Goal: Task Accomplishment & Management: Complete application form

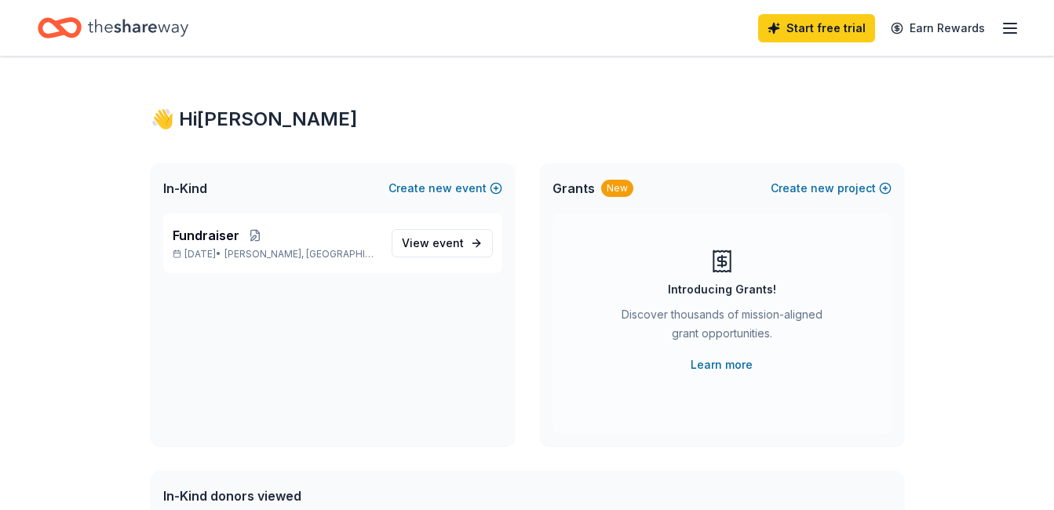
click at [1012, 24] on line "button" at bounding box center [1010, 24] width 13 height 0
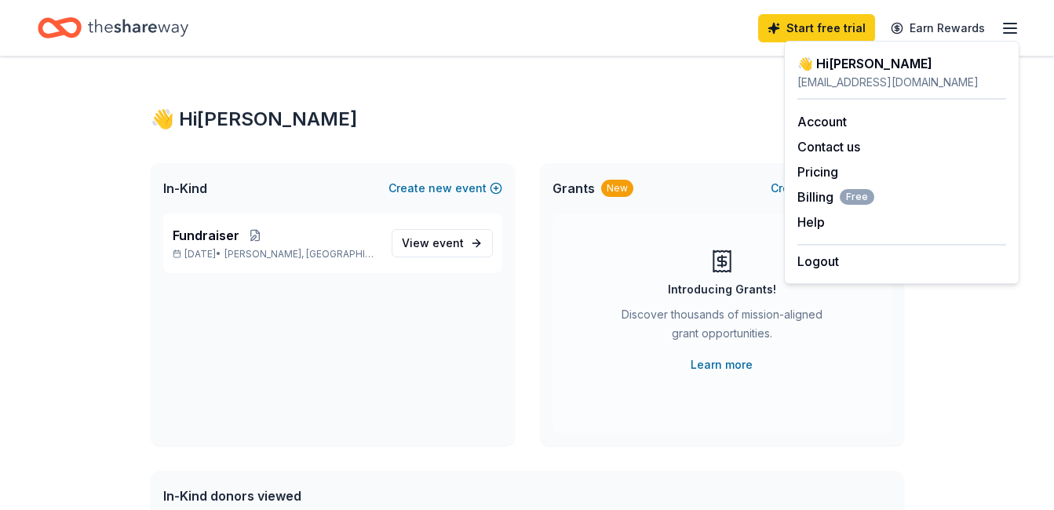
click at [487, 72] on div "👋 Hi Barbara In-Kind Create new event Fundraiser Oct 25, 2025 • Lockhart, FL Vi…" at bounding box center [528, 499] width 804 height 885
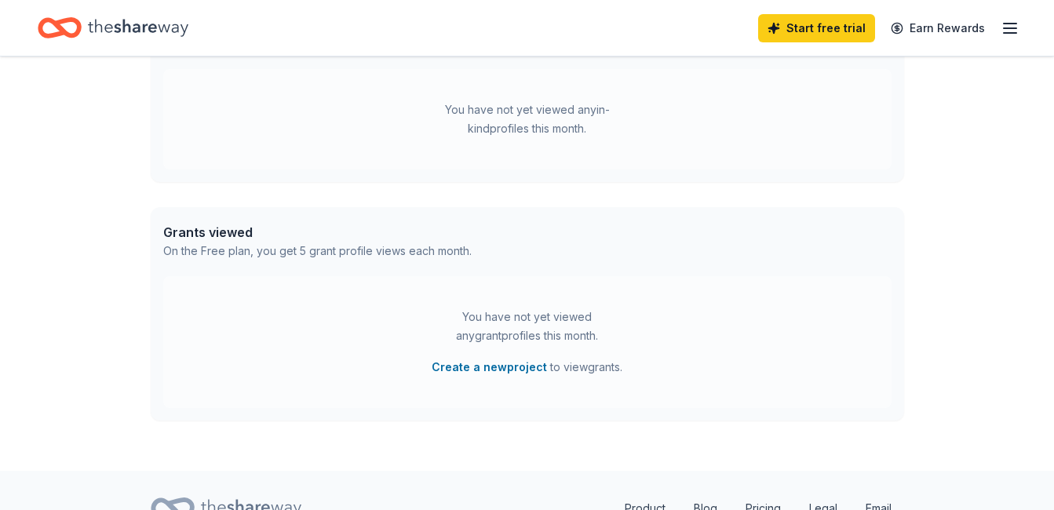
scroll to position [545, 0]
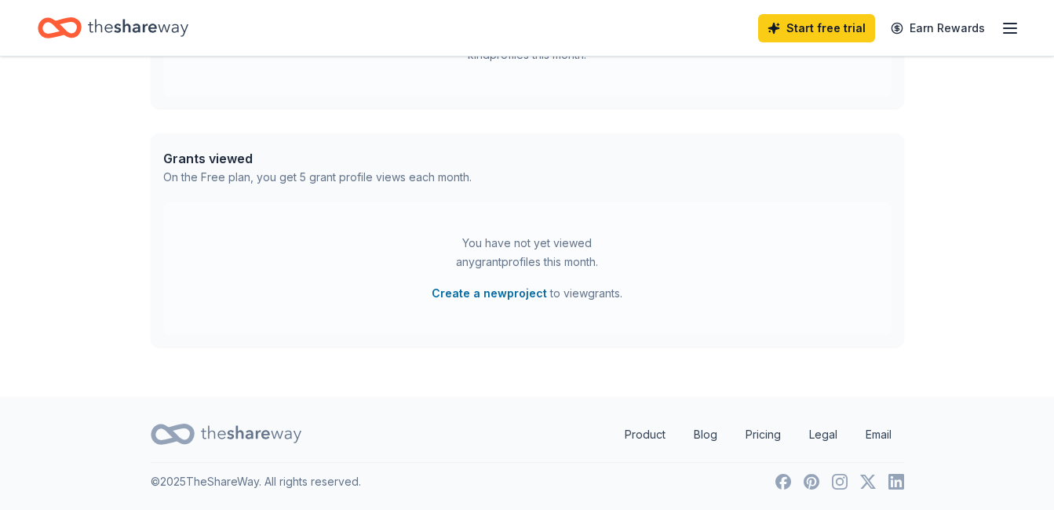
click at [815, 264] on div "You have not yet viewed any grant profiles this month. Create a new project to …" at bounding box center [527, 268] width 728 height 132
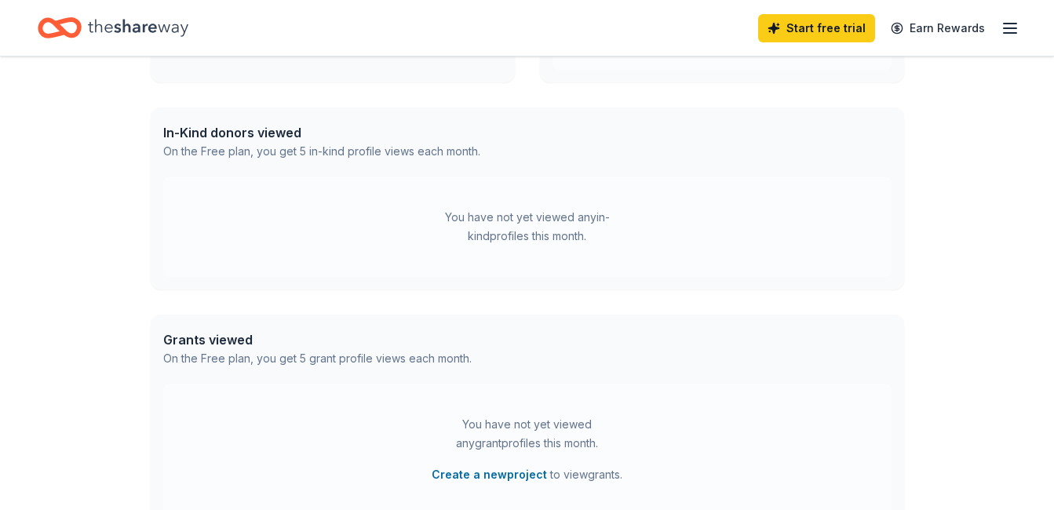
scroll to position [0, 0]
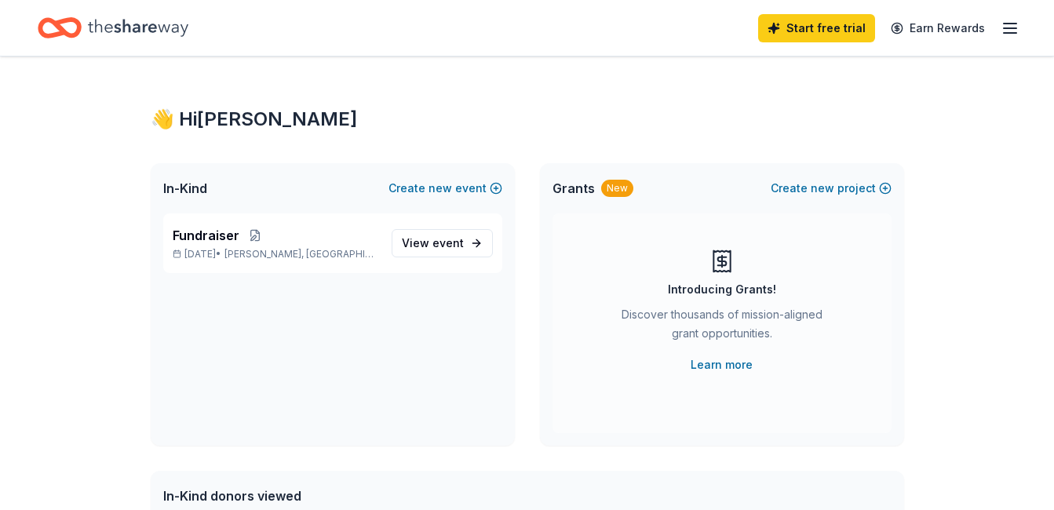
click at [155, 29] on icon "Home" at bounding box center [138, 28] width 100 height 32
click at [800, 23] on link "Start free trial" at bounding box center [816, 28] width 117 height 28
click at [441, 242] on span "event" at bounding box center [447, 242] width 31 height 13
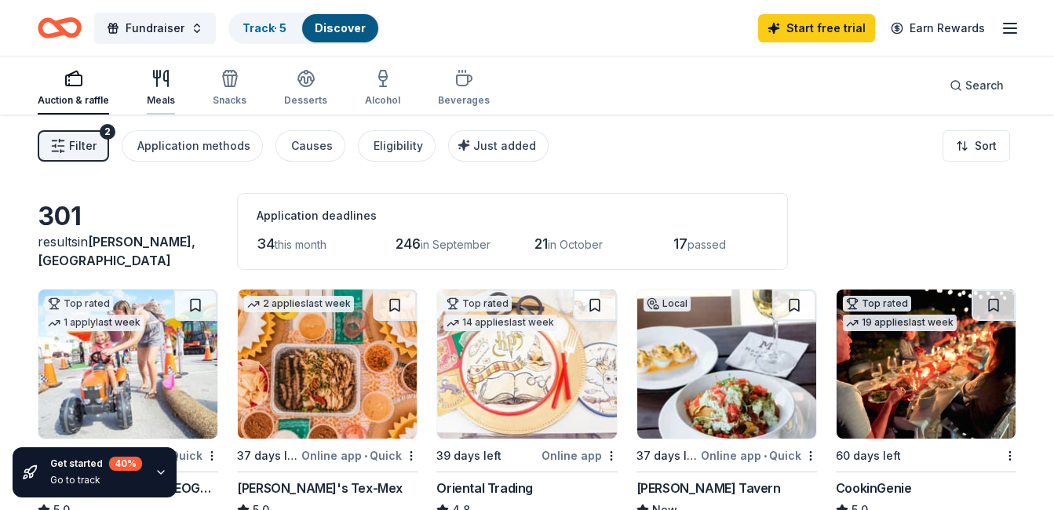
click at [163, 88] on div "Meals" at bounding box center [161, 88] width 28 height 38
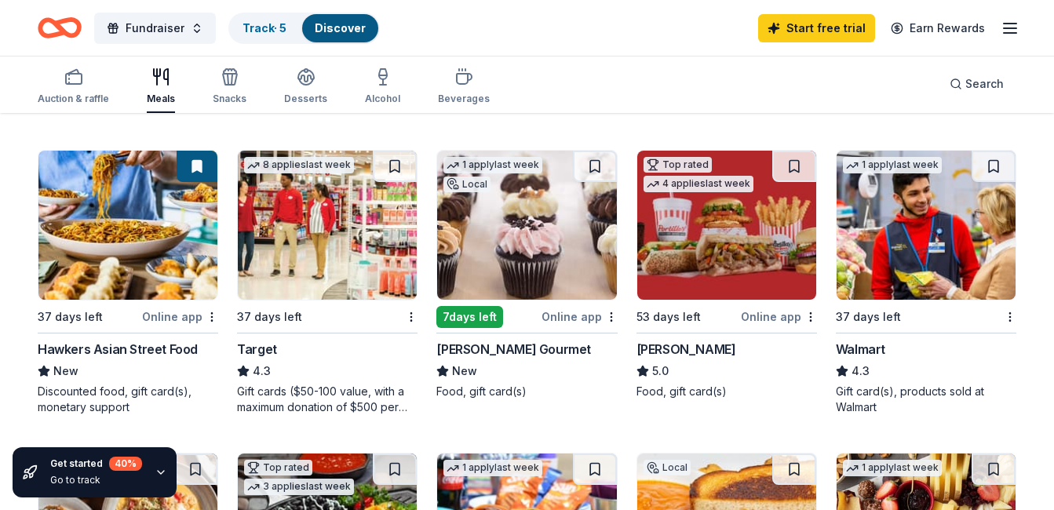
scroll to position [757, 0]
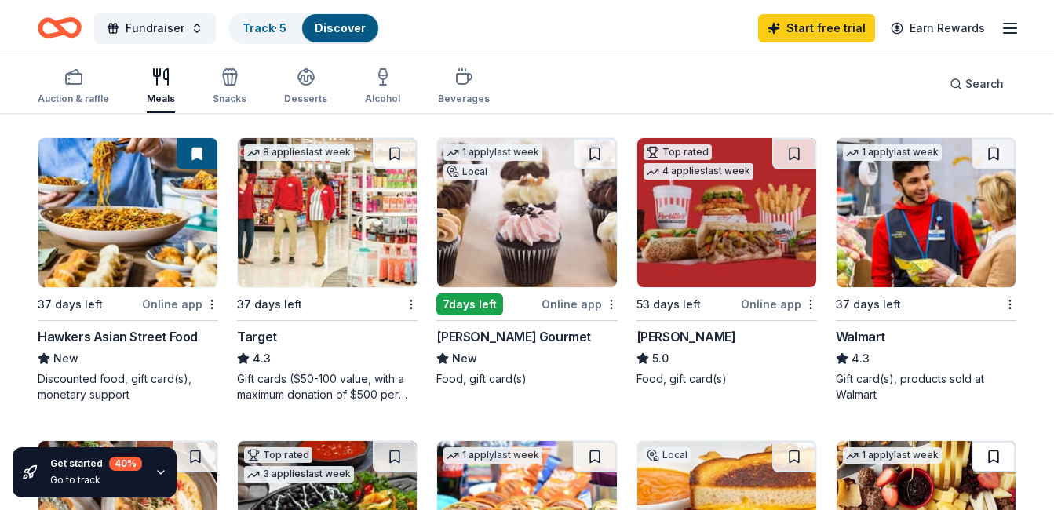
click at [975, 472] on button at bounding box center [994, 456] width 44 height 31
click at [969, 479] on img at bounding box center [926, 515] width 179 height 149
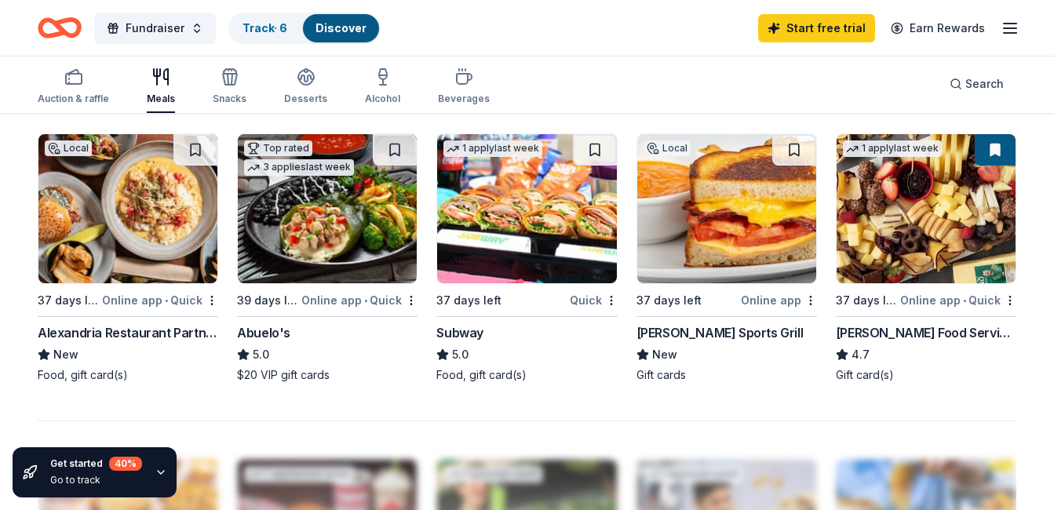
scroll to position [1071, 0]
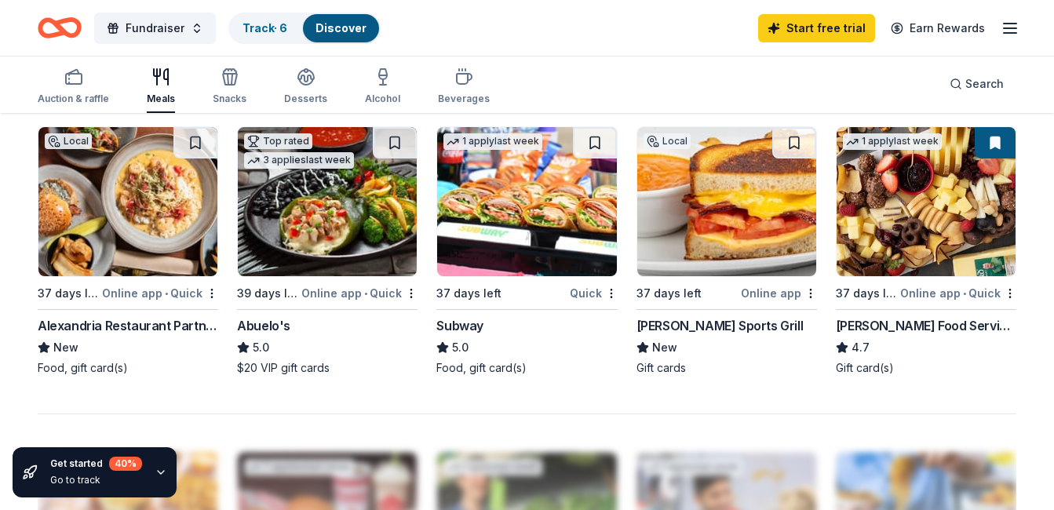
click at [486, 249] on img at bounding box center [526, 201] width 179 height 149
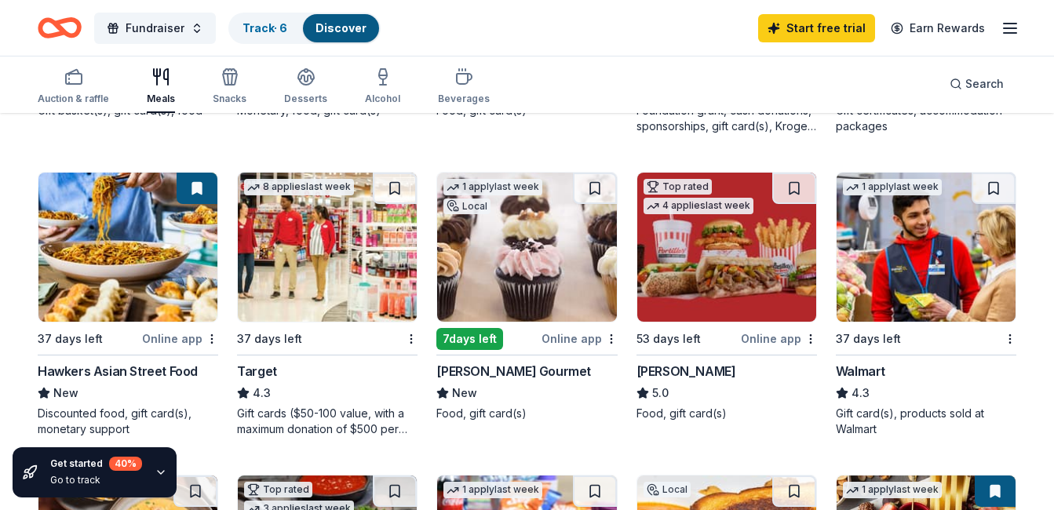
scroll to position [698, 0]
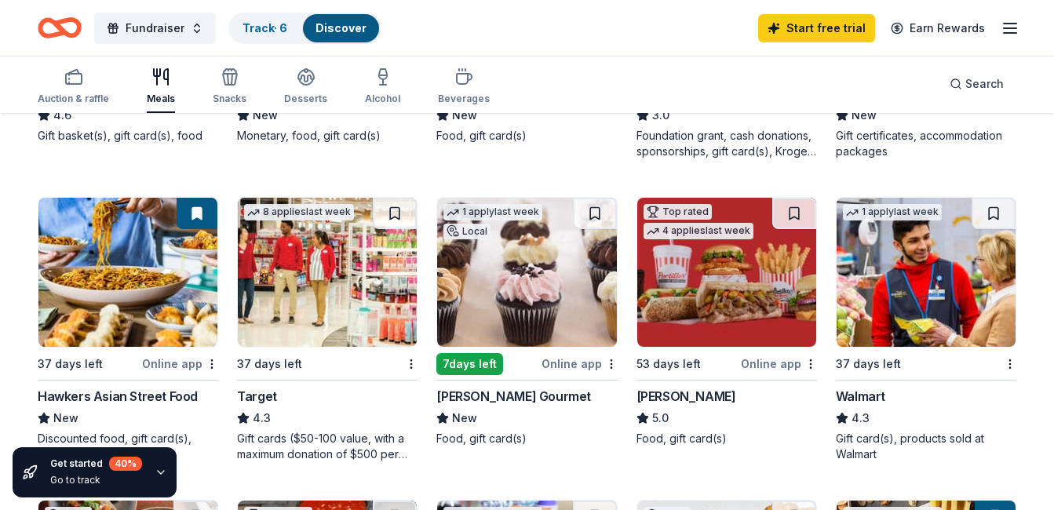
click at [316, 287] on img at bounding box center [327, 272] width 179 height 149
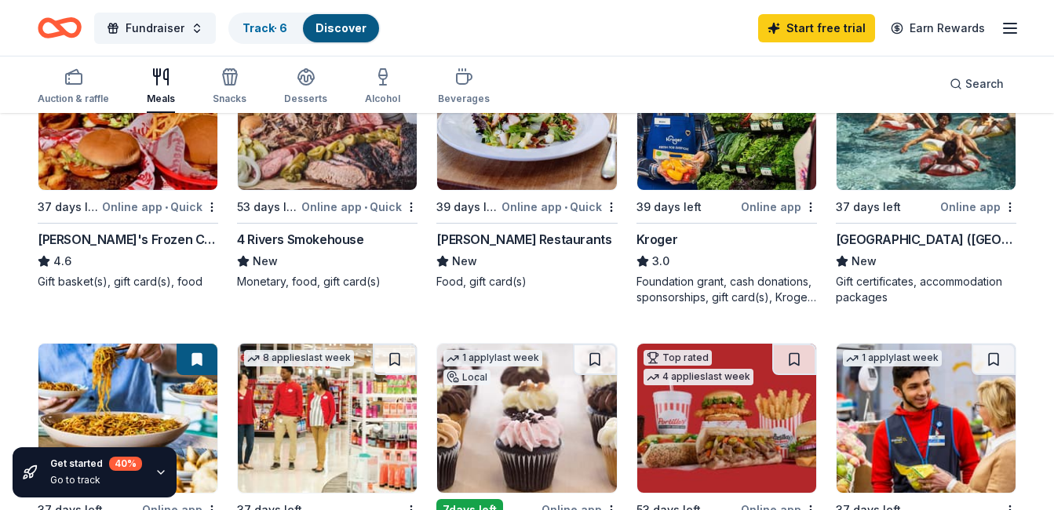
scroll to position [521, 0]
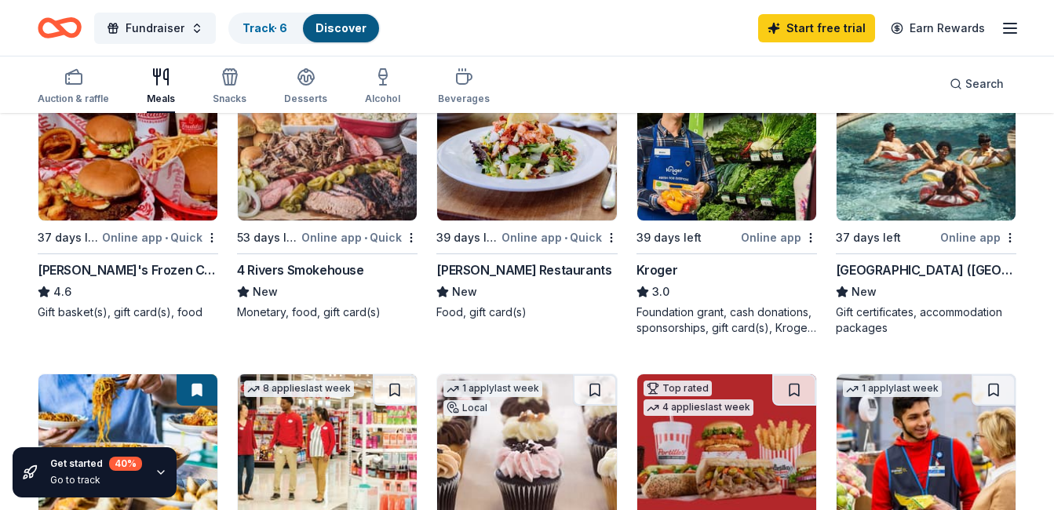
click at [297, 266] on div "4 Rivers Smokehouse" at bounding box center [300, 270] width 126 height 19
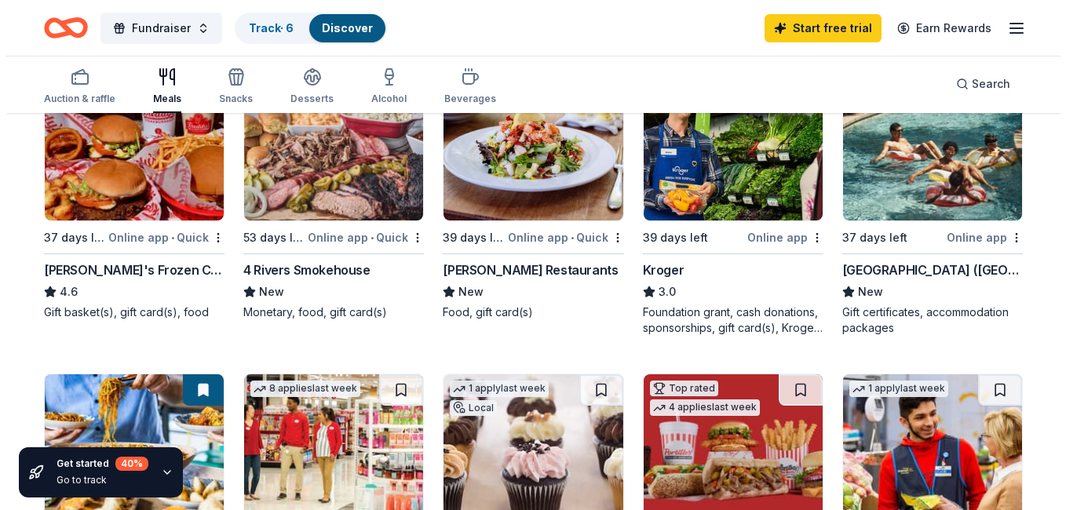
scroll to position [75, 0]
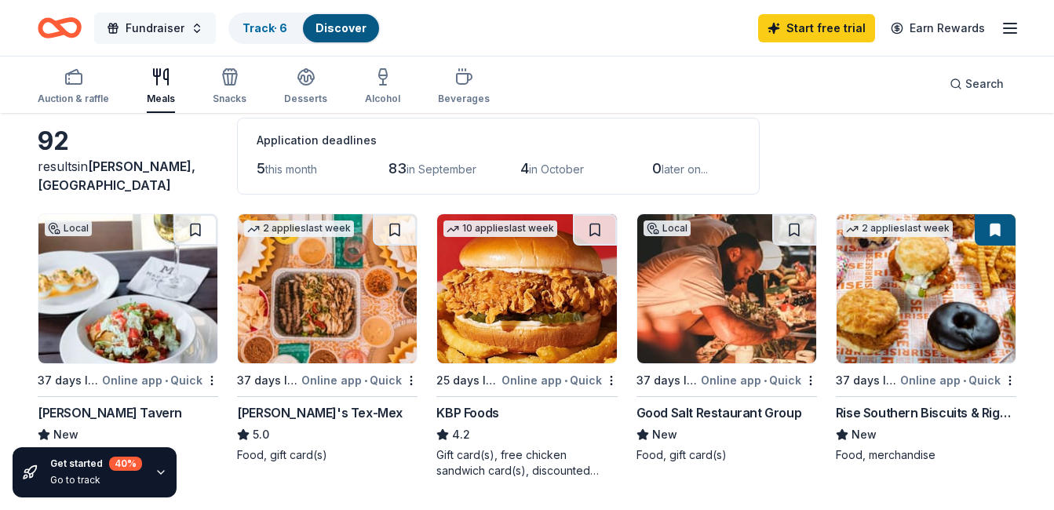
click at [152, 24] on span "Fundraiser" at bounding box center [155, 28] width 59 height 19
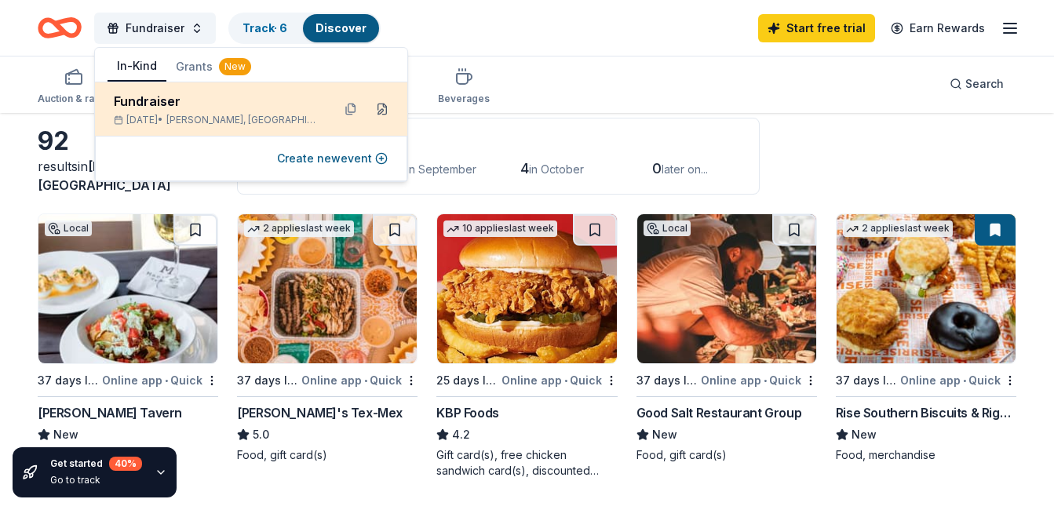
click at [381, 104] on button at bounding box center [382, 109] width 25 height 25
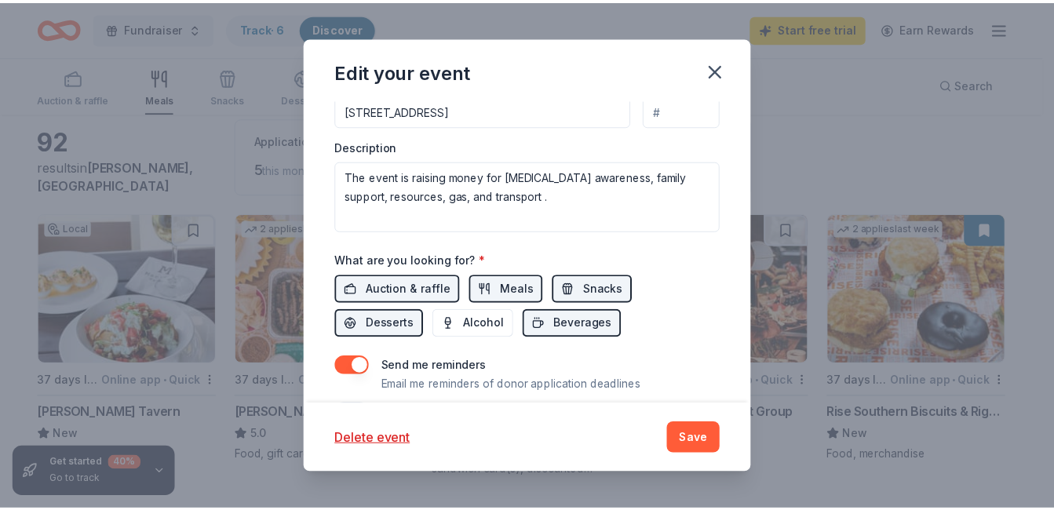
scroll to position [499, 0]
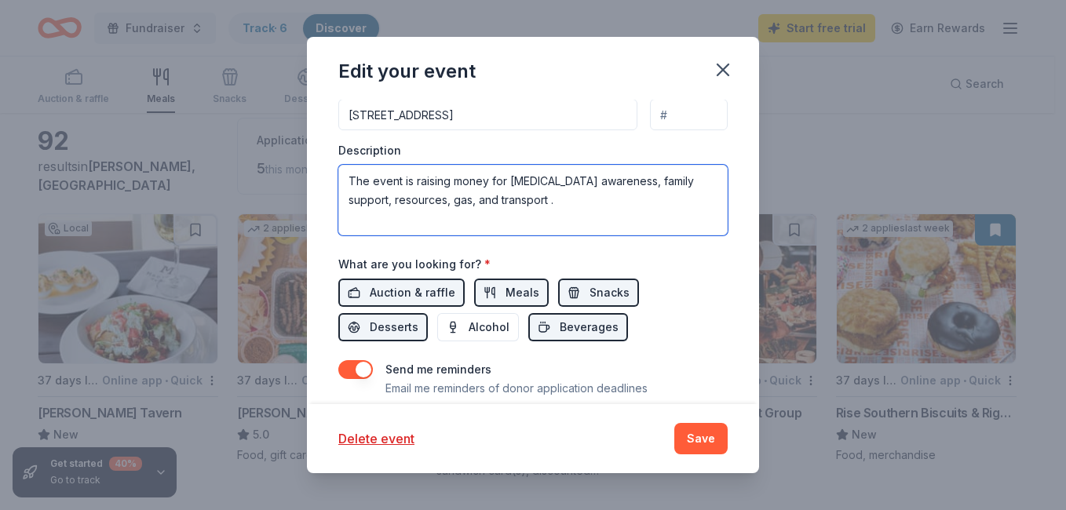
click at [502, 201] on textarea "The event is raising money for cancer awareness, family support, resources, gas…" at bounding box center [532, 200] width 389 height 71
type textarea "The event is raising money for cancer awareness, family support, resources, gas…"
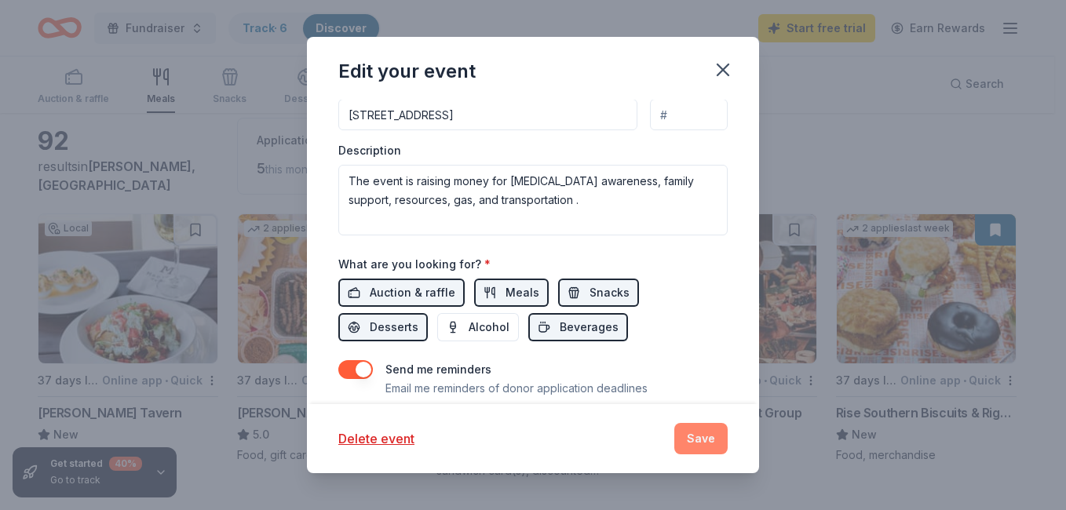
click at [705, 439] on button "Save" at bounding box center [700, 438] width 53 height 31
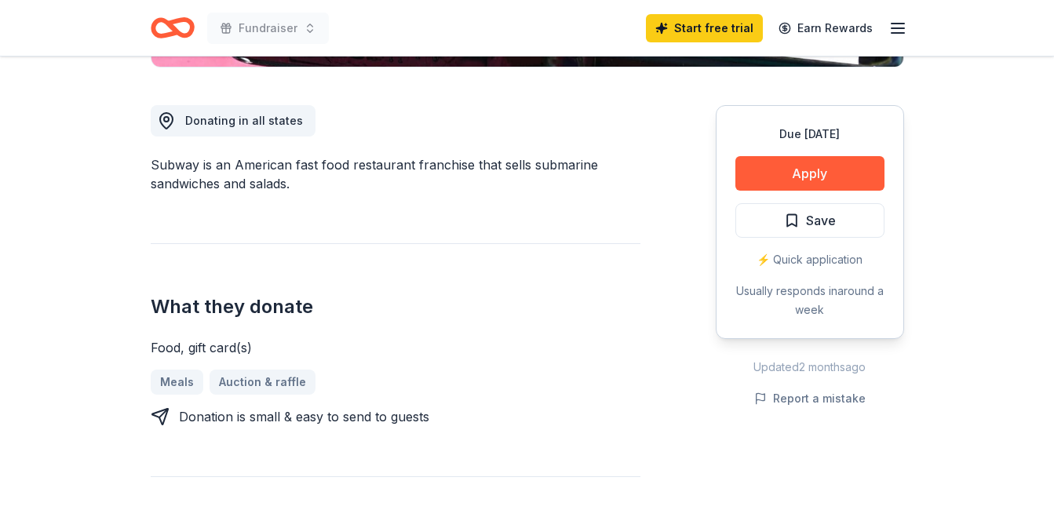
scroll to position [414, 0]
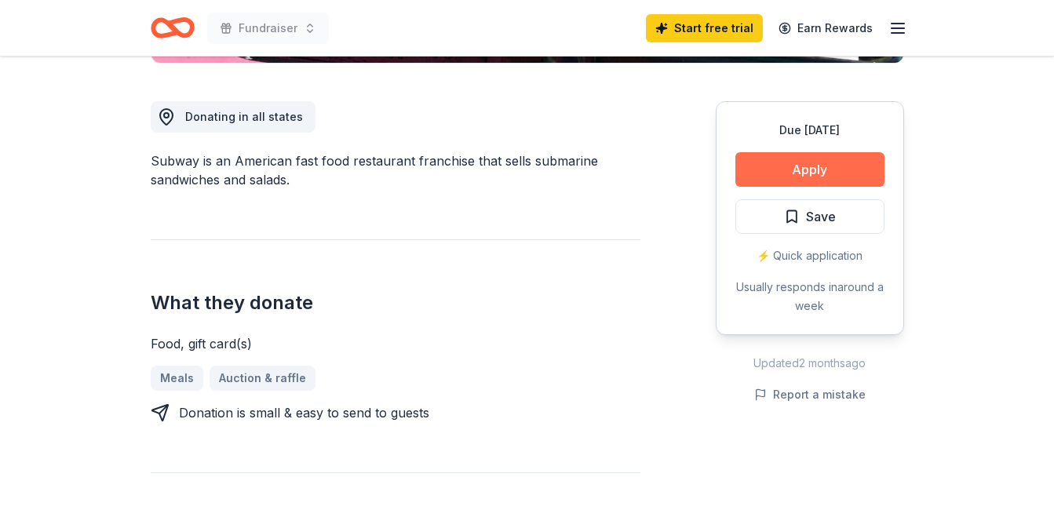
click at [795, 162] on button "Apply" at bounding box center [809, 169] width 149 height 35
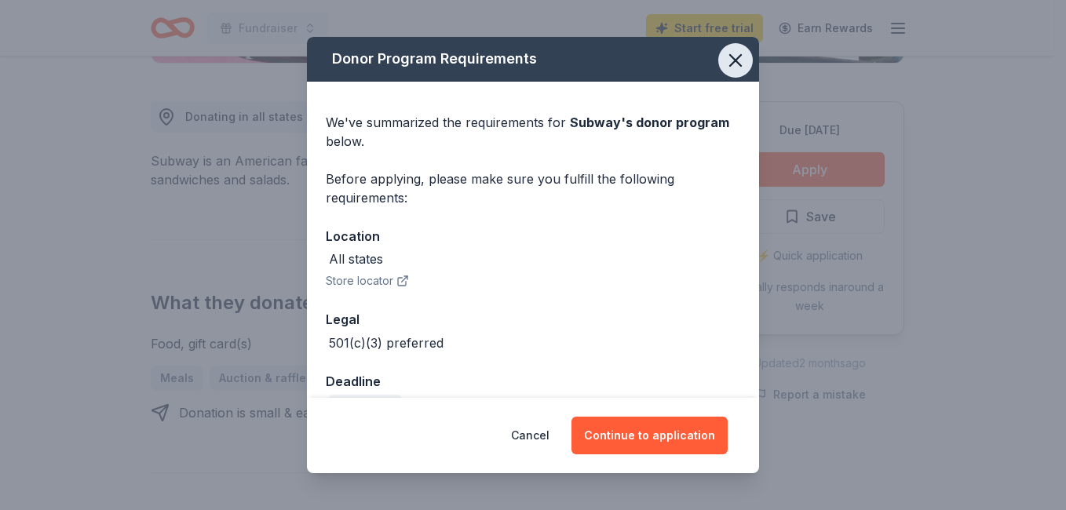
click at [724, 65] on icon "button" at bounding box center [735, 60] width 22 height 22
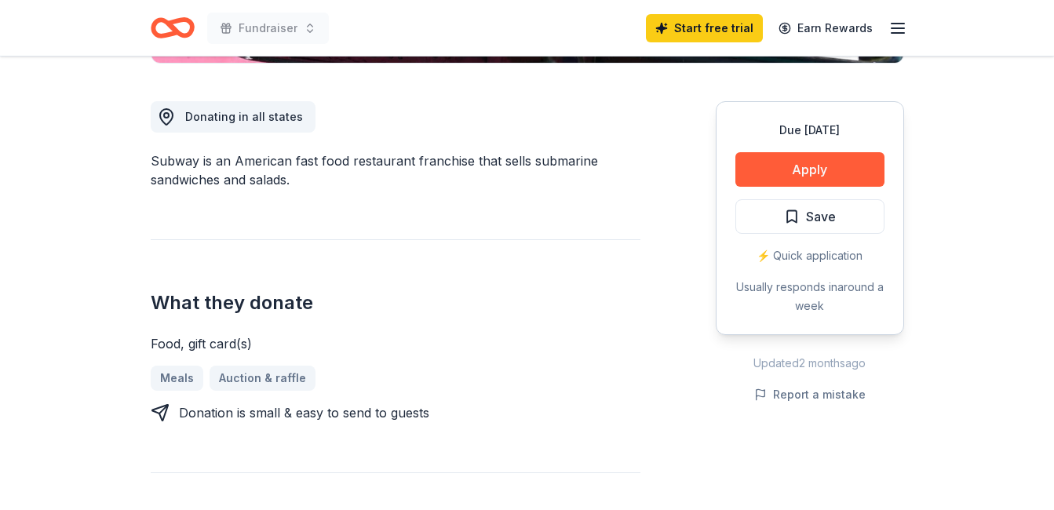
scroll to position [0, 0]
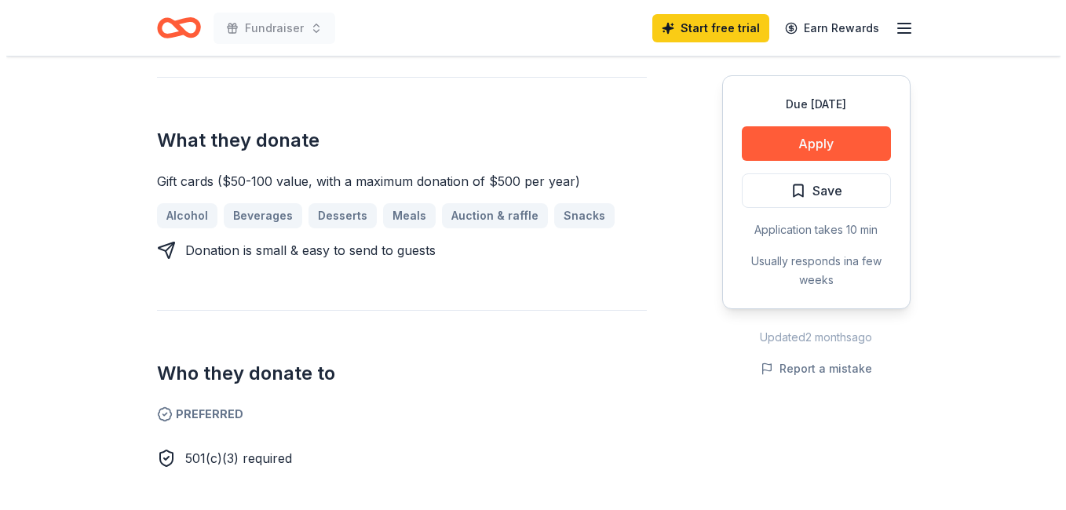
scroll to position [590, 0]
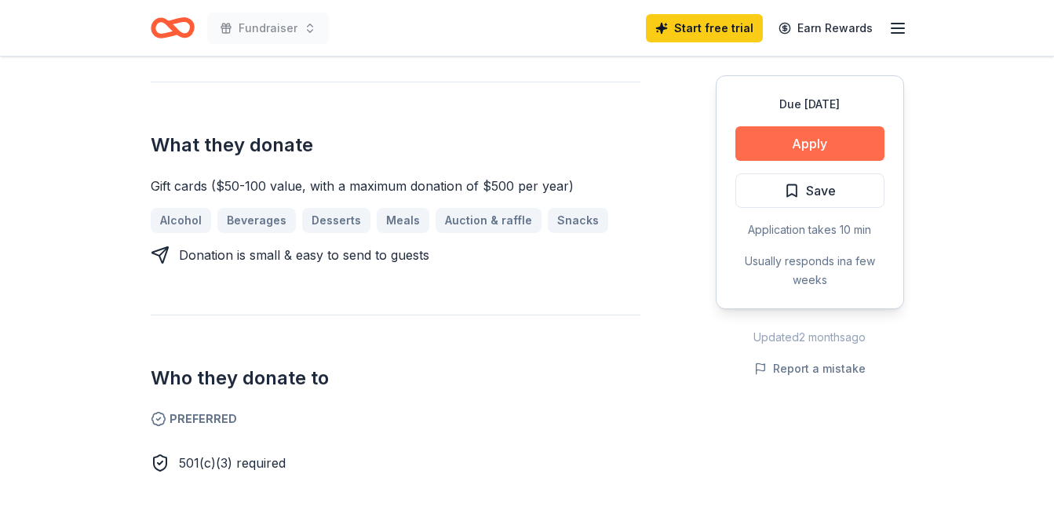
click at [769, 144] on button "Apply" at bounding box center [809, 143] width 149 height 35
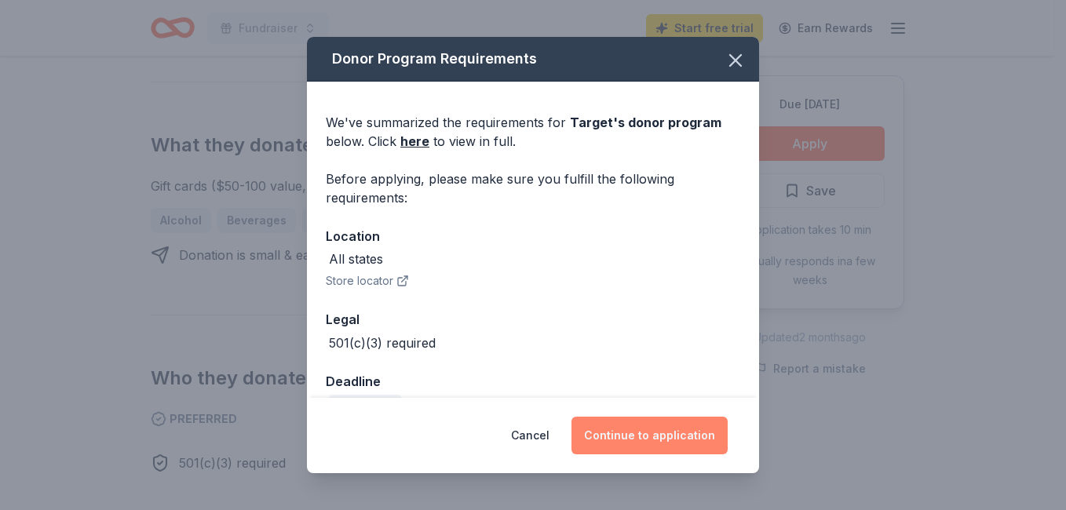
click at [600, 426] on button "Continue to application" at bounding box center [649, 436] width 156 height 38
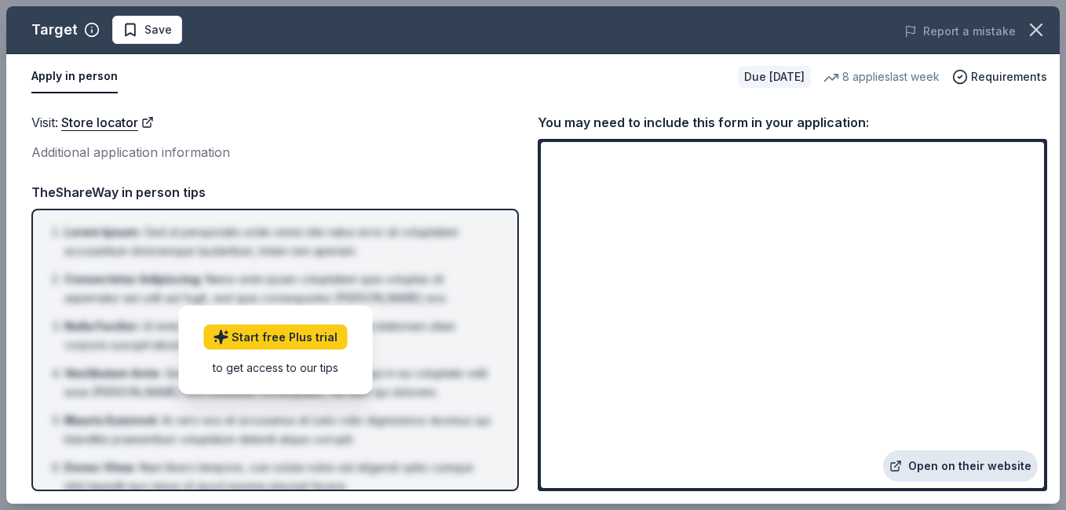
click at [997, 466] on link "Open on their website" at bounding box center [960, 465] width 155 height 31
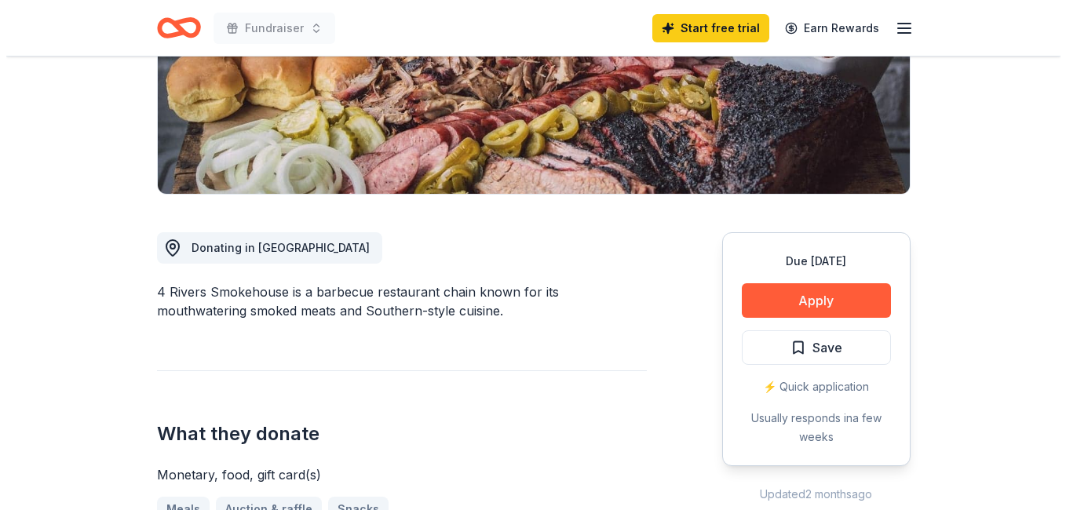
scroll to position [313, 0]
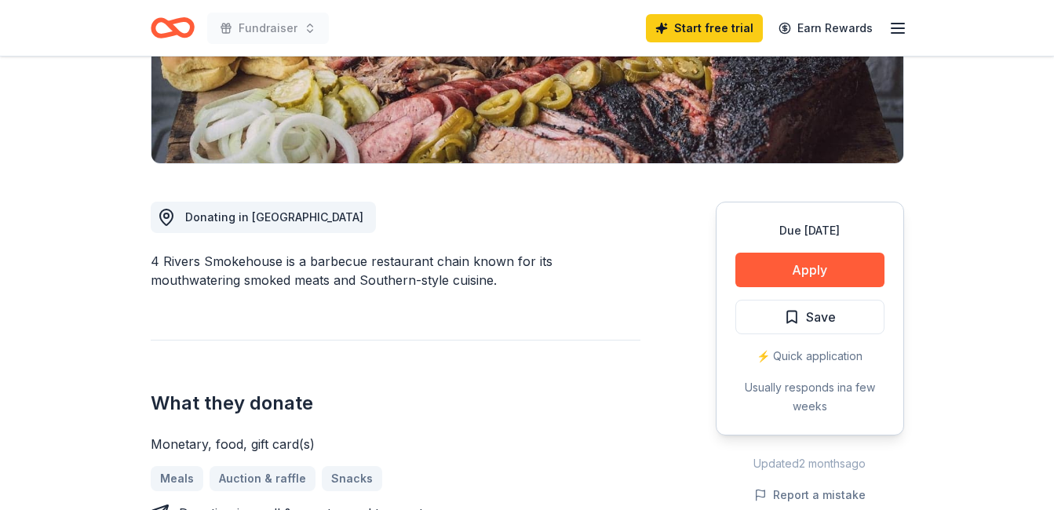
click at [795, 265] on button "Apply" at bounding box center [809, 270] width 149 height 35
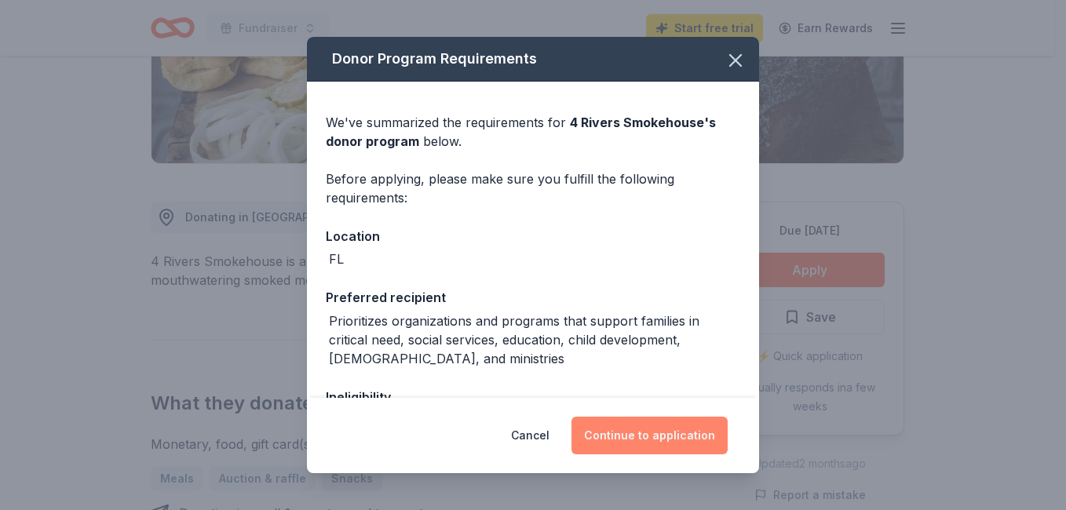
click at [640, 444] on button "Continue to application" at bounding box center [649, 436] width 156 height 38
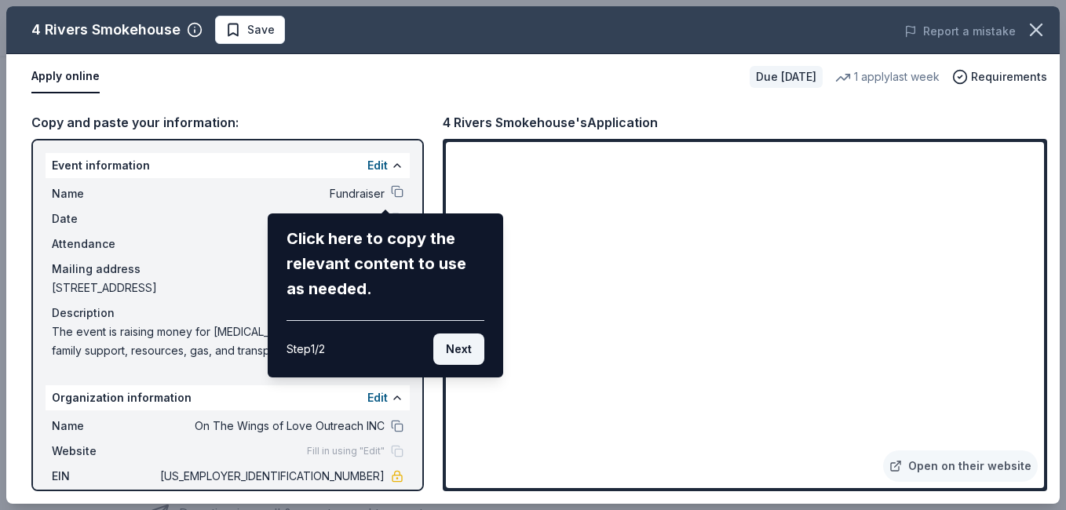
click at [467, 350] on button "Next" at bounding box center [458, 349] width 51 height 31
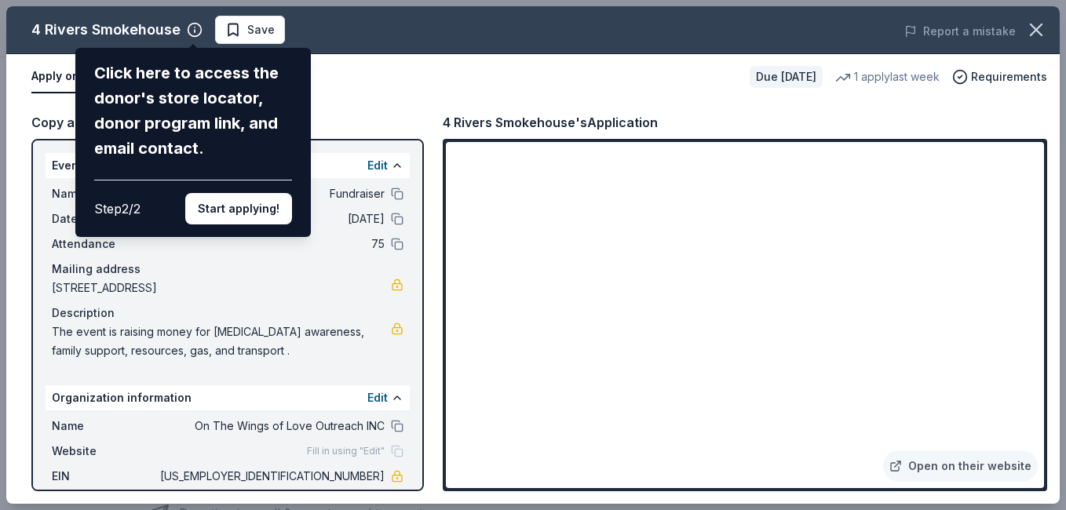
click at [719, 436] on div "4 Rivers Smokehouse Click here to access the donor's store locator, donor progr…" at bounding box center [532, 255] width 1053 height 498
click at [760, 439] on div "4 Rivers Smokehouse Click here to access the donor's store locator, donor progr…" at bounding box center [532, 255] width 1053 height 498
click at [224, 201] on button "Start applying!" at bounding box center [238, 208] width 107 height 31
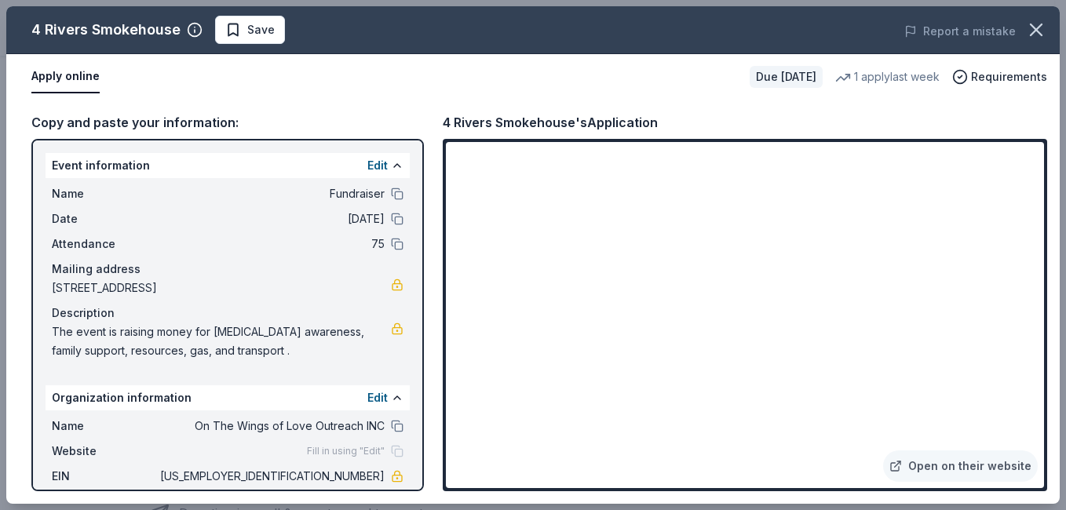
click at [265, 361] on div "Name Fundraiser Date [DATE] Attendance 75 Mailing address [STREET_ADDRESS] Desc…" at bounding box center [228, 272] width 364 height 188
